Goal: Navigation & Orientation: Understand site structure

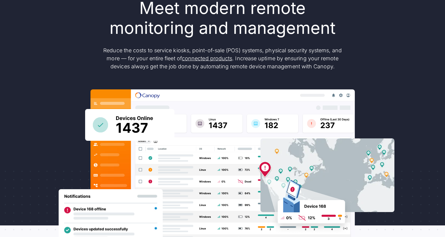
scroll to position [74, 0]
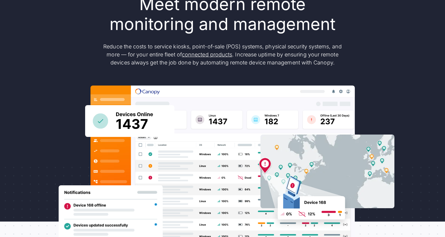
click at [280, 151] on img at bounding box center [327, 172] width 134 height 74
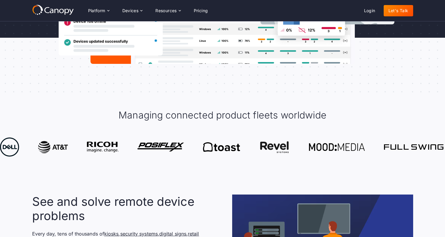
scroll to position [0, 0]
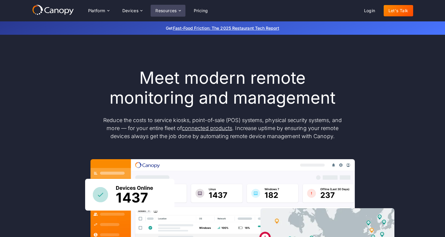
click at [169, 9] on div "Resources" at bounding box center [165, 11] width 21 height 4
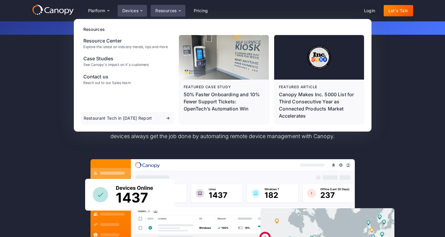
click at [128, 13] on div "Devices" at bounding box center [132, 11] width 30 height 12
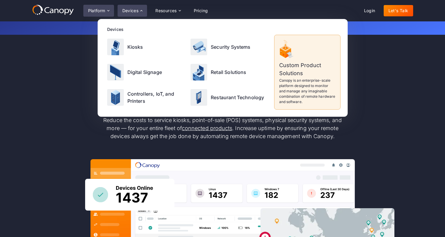
drag, startPoint x: 101, startPoint y: 10, endPoint x: 108, endPoint y: 11, distance: 7.9
click at [101, 10] on div "Platform" at bounding box center [96, 11] width 17 height 4
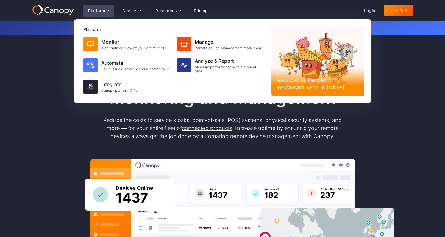
click at [52, 92] on div "Meet modern remote monitoring and management Reduce the costs to service kiosks…" at bounding box center [222, 195] width 381 height 254
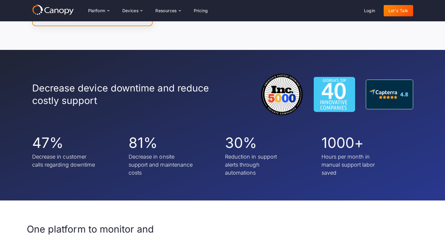
scroll to position [924, 0]
